Goal: Task Accomplishment & Management: Use online tool/utility

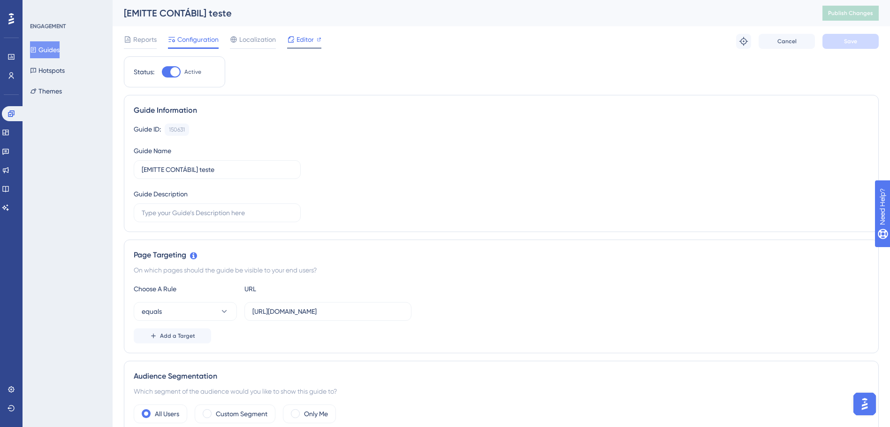
click at [305, 42] on span "Editor" at bounding box center [305, 39] width 17 height 11
click at [347, 311] on input "[URL][DOMAIN_NAME]" at bounding box center [327, 311] width 151 height 10
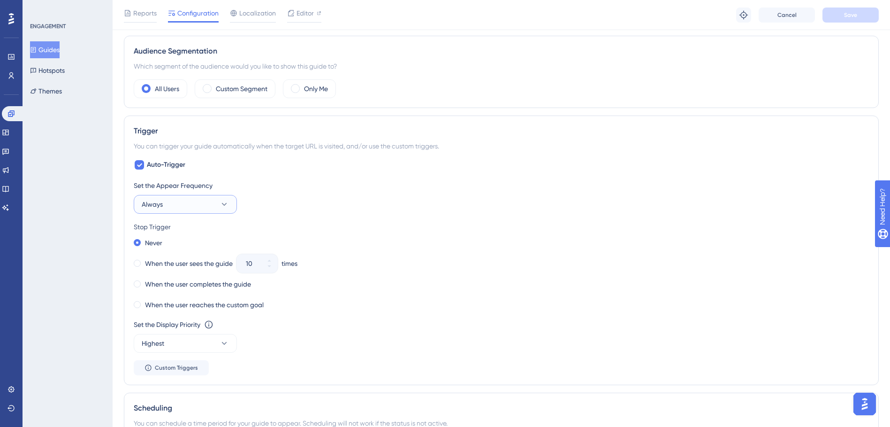
click at [207, 204] on button "Always" at bounding box center [185, 204] width 103 height 19
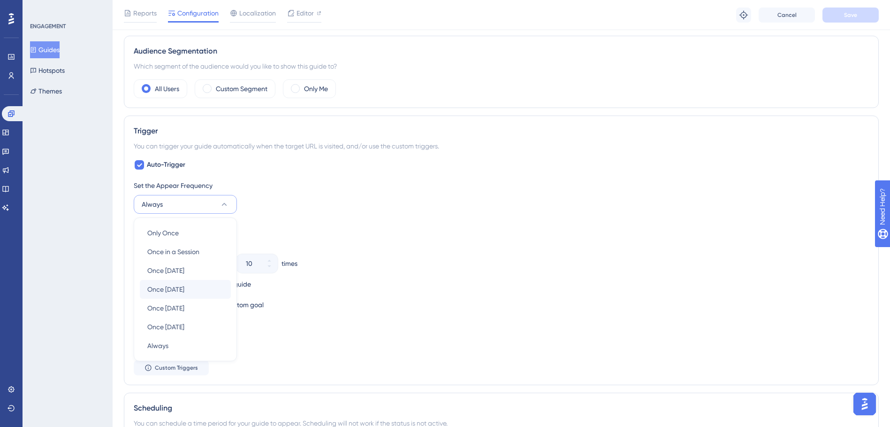
scroll to position [404, 0]
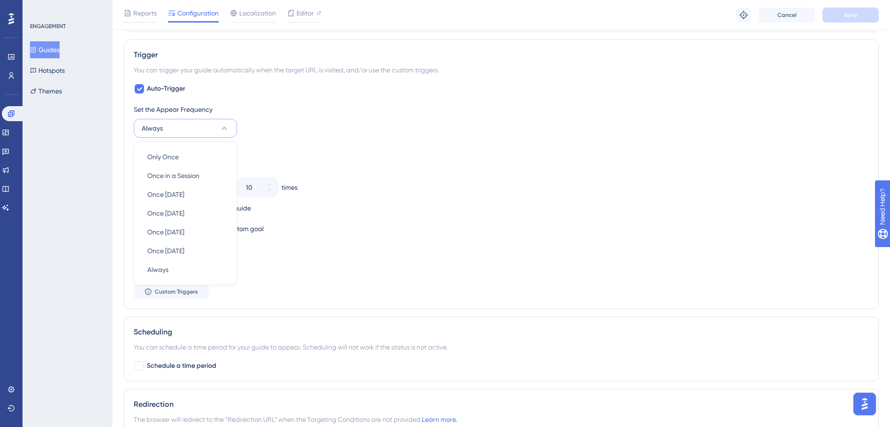
click at [215, 127] on button "Always" at bounding box center [185, 128] width 103 height 19
click at [215, 122] on button "Always" at bounding box center [185, 128] width 103 height 19
click at [0, 0] on div "Performance Users Engagement Widgets Feedback Product Updates Knowledge Base AI…" at bounding box center [0, 0] width 0 height 0
click at [206, 131] on button "Always" at bounding box center [185, 128] width 103 height 19
click at [105, 248] on div "ENGAGEMENT Guides Hotspots Themes" at bounding box center [68, 213] width 90 height 427
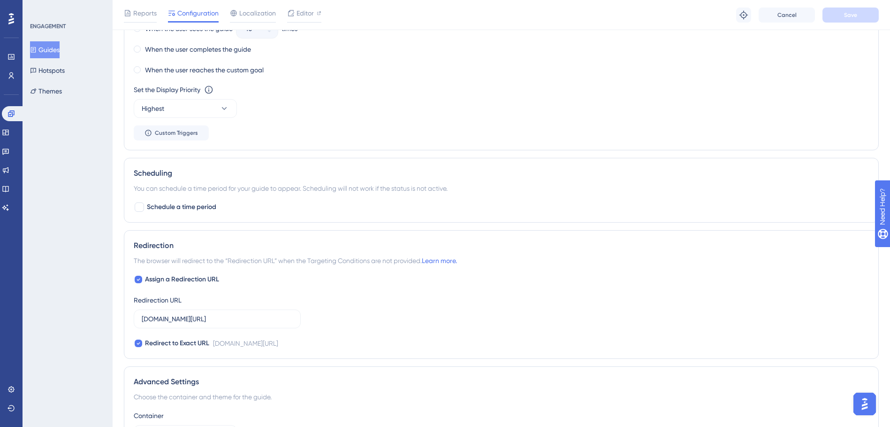
scroll to position [671, 0]
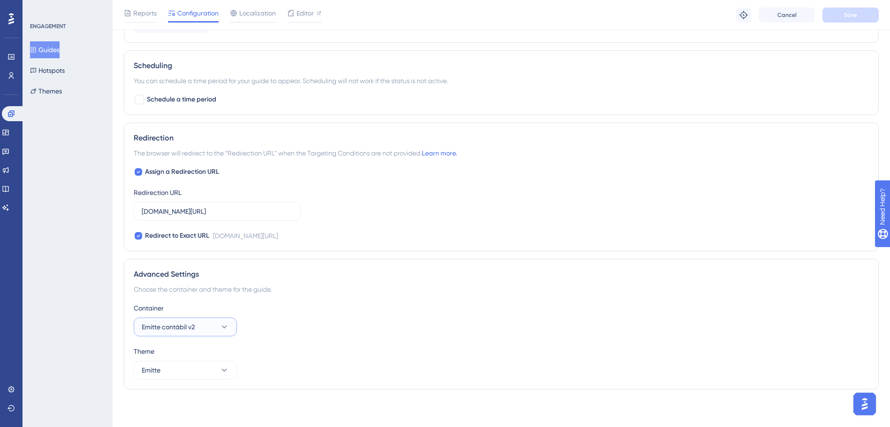
click at [226, 327] on icon at bounding box center [224, 326] width 9 height 9
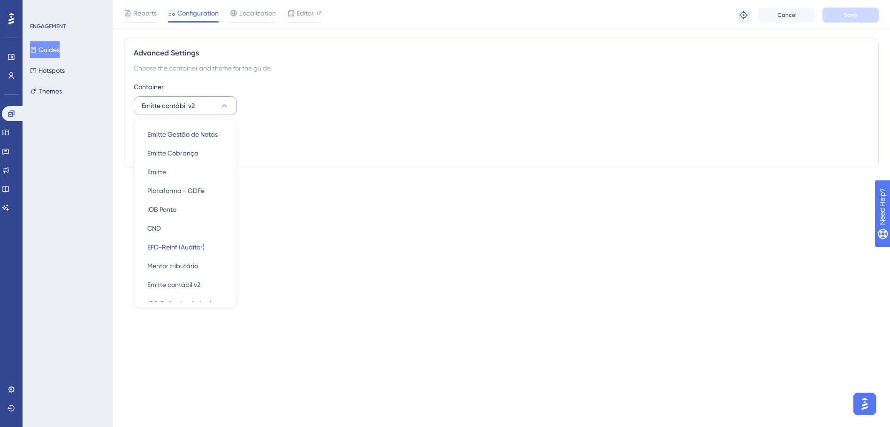
click at [73, 228] on div "ENGAGEMENT Guides Hotspots Themes" at bounding box center [68, 213] width 90 height 427
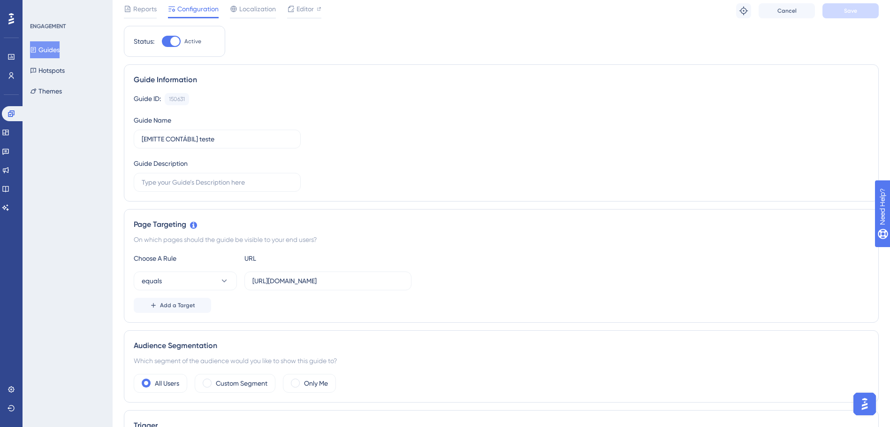
scroll to position [47, 0]
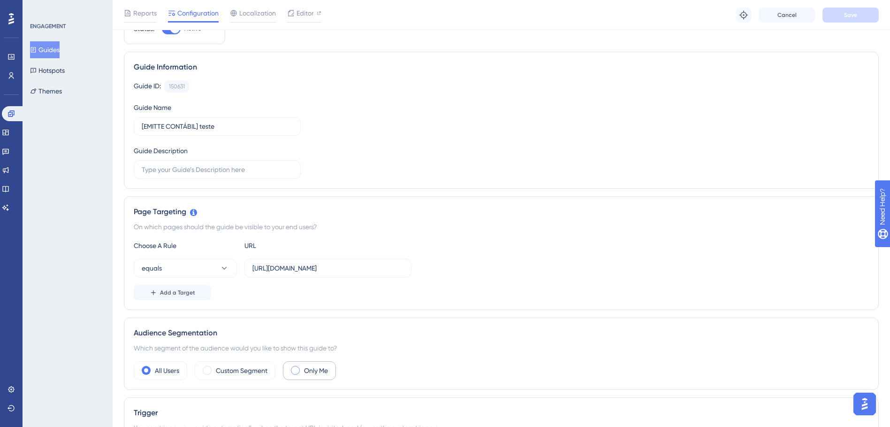
click at [295, 371] on span at bounding box center [295, 370] width 9 height 9
click at [303, 367] on input "radio" at bounding box center [303, 367] width 0 height 0
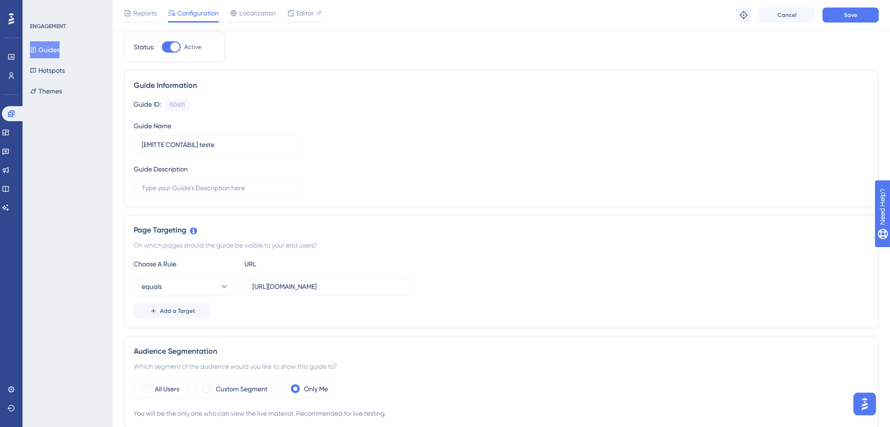
scroll to position [0, 0]
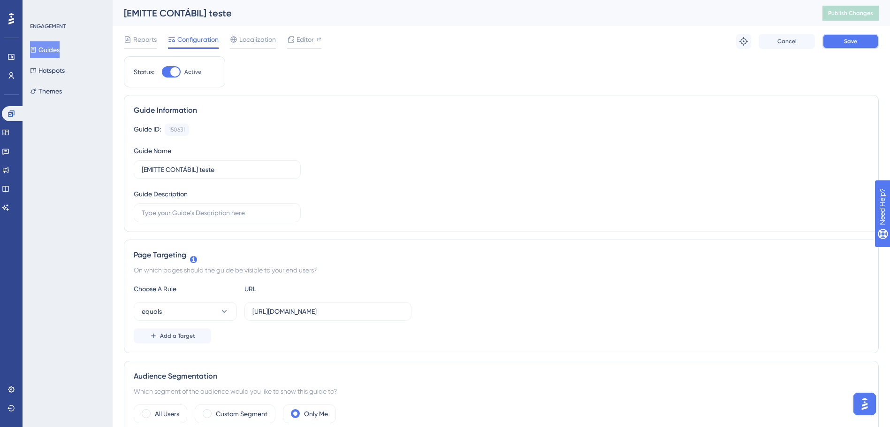
click at [854, 44] on span "Save" at bounding box center [850, 42] width 13 height 8
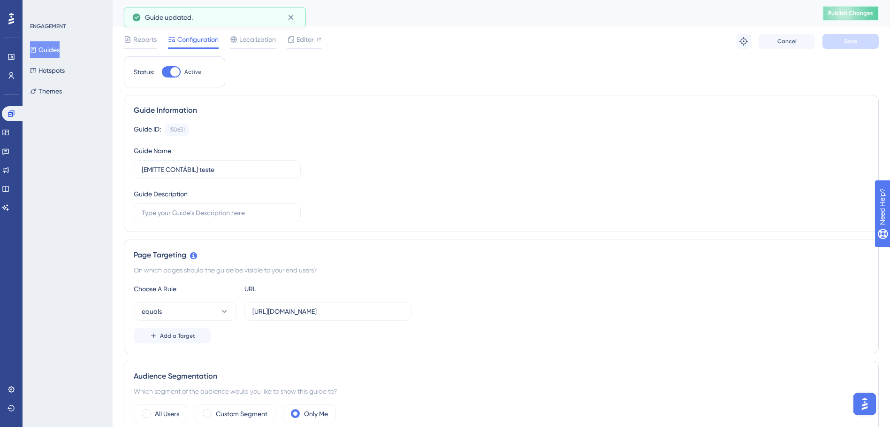
click at [863, 14] on span "Publish Changes" at bounding box center [850, 13] width 45 height 8
click at [146, 415] on span at bounding box center [146, 413] width 9 height 9
click at [153, 410] on input "radio" at bounding box center [153, 410] width 0 height 0
click at [847, 49] on div "Reports Configuration Localization Editor Troubleshoot Cancel Save" at bounding box center [501, 41] width 755 height 30
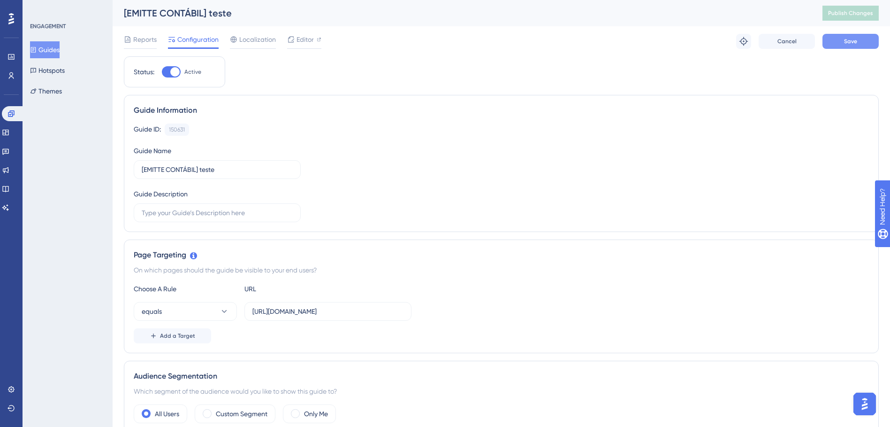
click at [848, 45] on button "Save" at bounding box center [851, 41] width 56 height 15
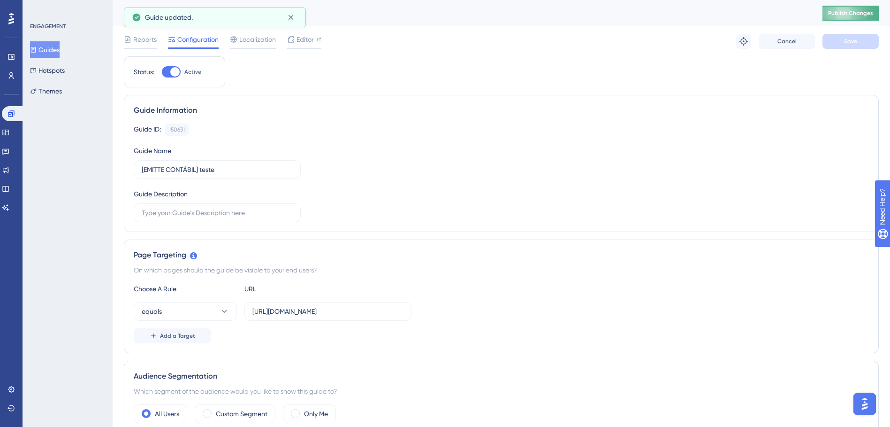
click at [861, 12] on span "Publish Changes" at bounding box center [850, 13] width 45 height 8
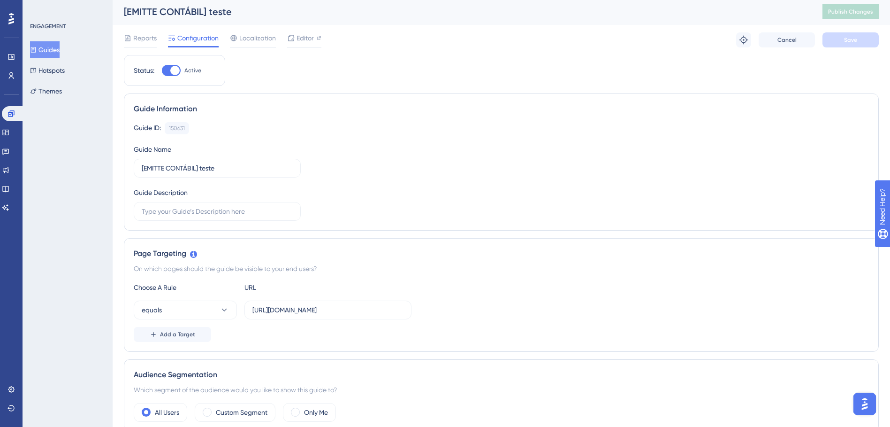
scroll to position [188, 0]
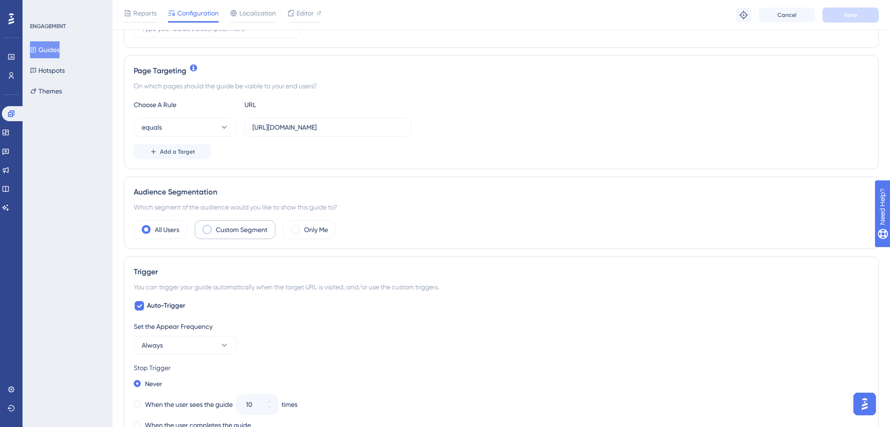
click at [211, 234] on div "Custom Segment" at bounding box center [235, 229] width 81 height 19
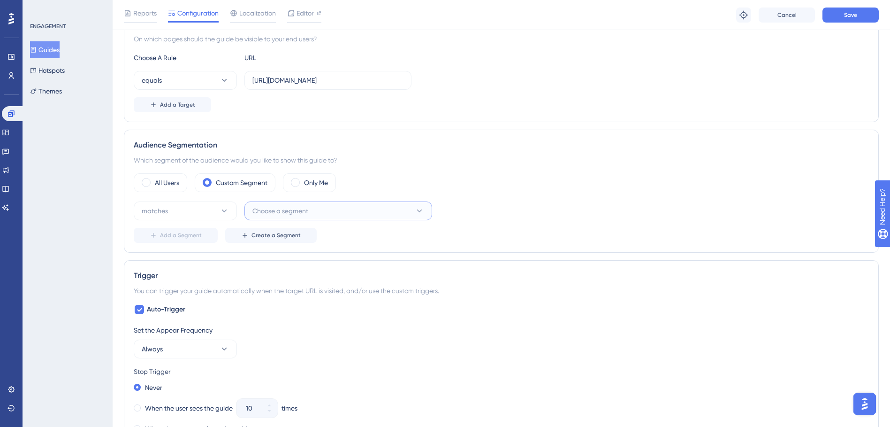
click at [304, 211] on span "Choose a segment" at bounding box center [280, 210] width 56 height 11
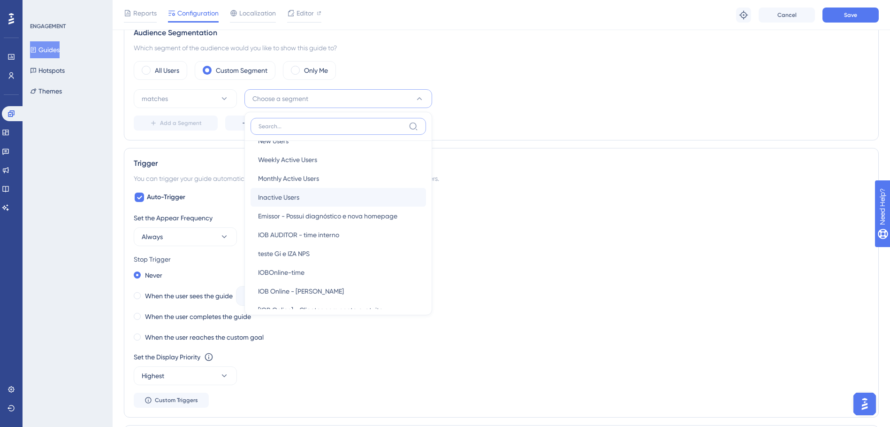
scroll to position [0, 0]
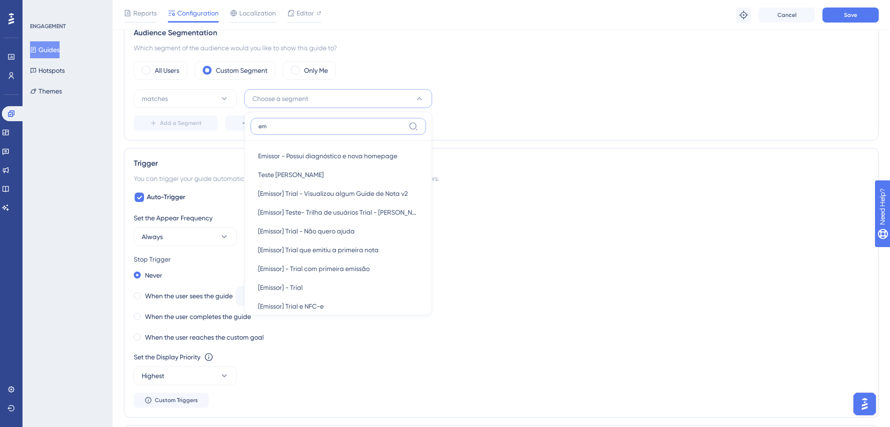
type input "e"
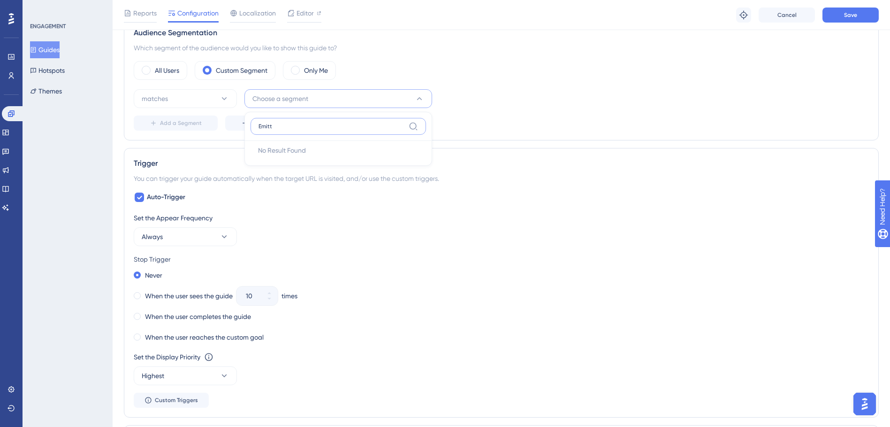
type input "Emit"
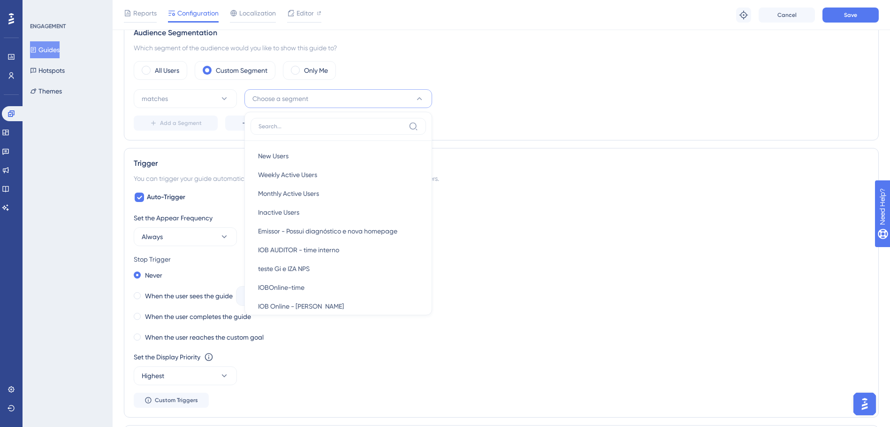
click at [96, 149] on div "ENGAGEMENT Guides Hotspots Themes" at bounding box center [68, 213] width 90 height 427
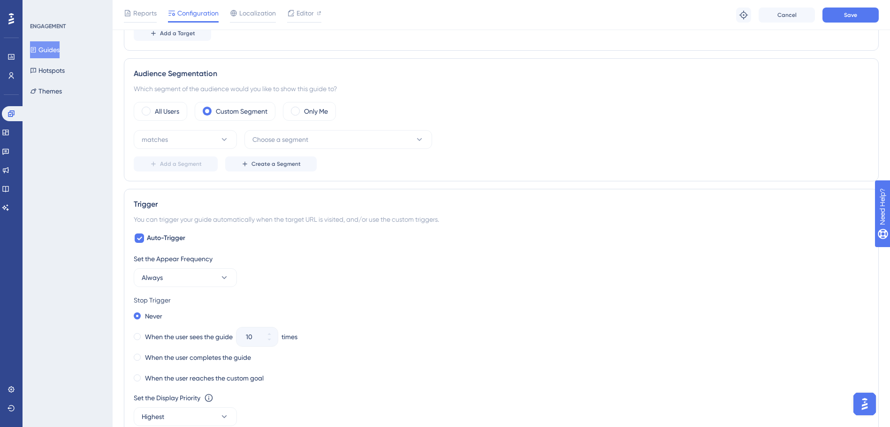
scroll to position [253, 0]
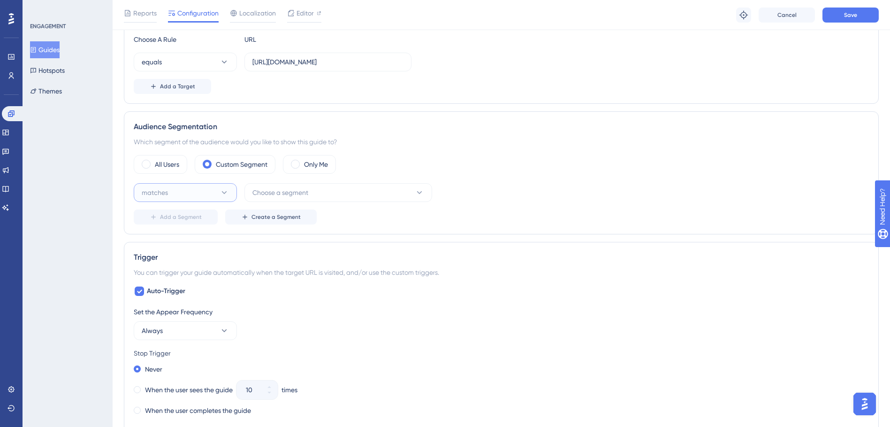
click at [218, 194] on button "matches" at bounding box center [185, 192] width 103 height 19
click at [218, 193] on button "matches" at bounding box center [185, 192] width 103 height 19
click at [89, 216] on div "ENGAGEMENT Guides Hotspots Themes" at bounding box center [68, 213] width 90 height 427
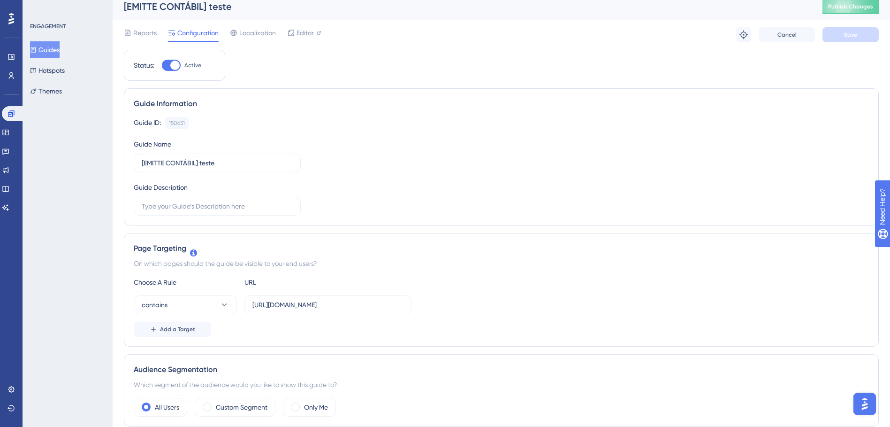
scroll to position [0, 0]
